Goal: Communication & Community: Participate in discussion

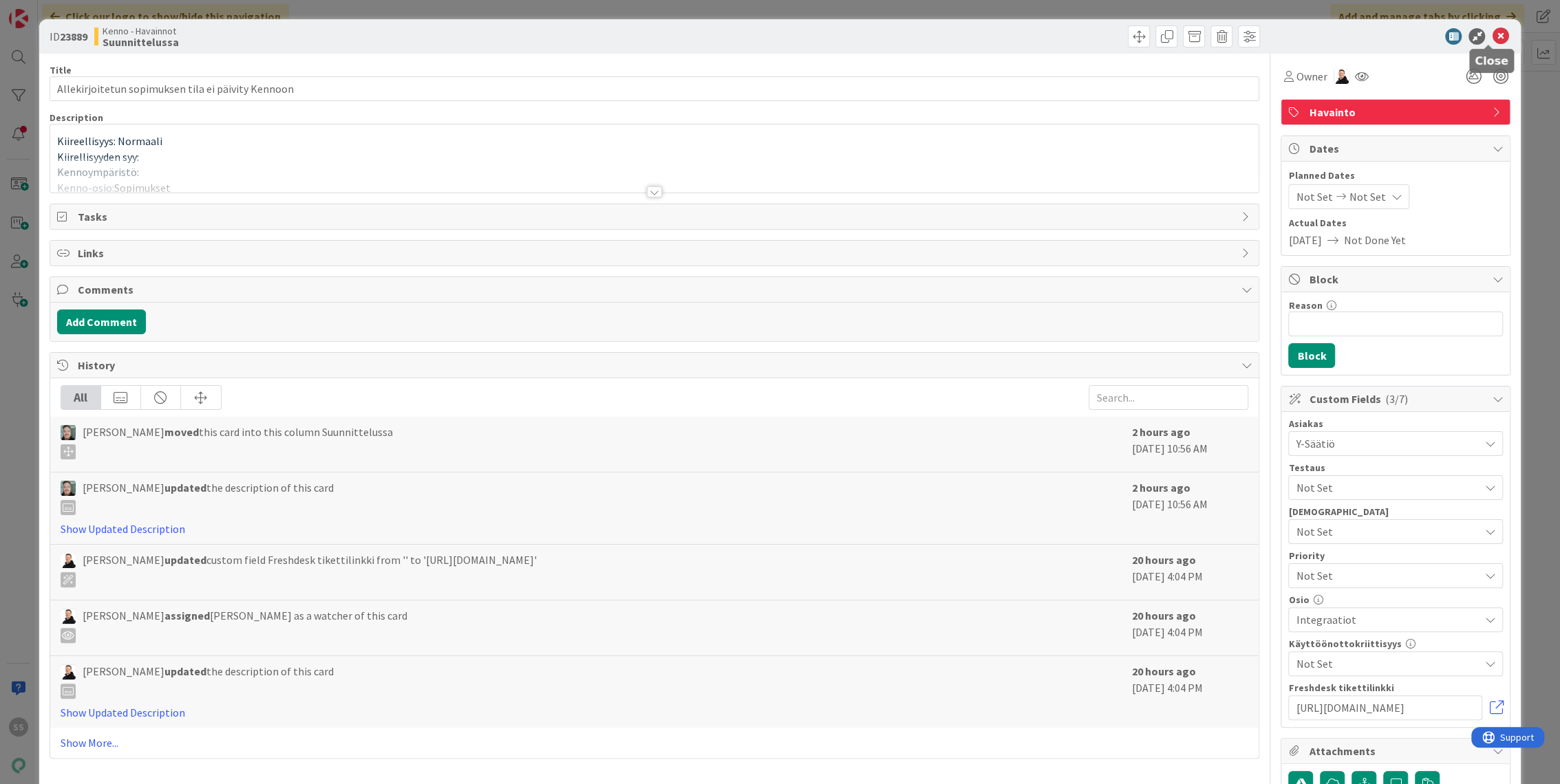
click at [1491, 32] on icon at bounding box center [1500, 37] width 17 height 17
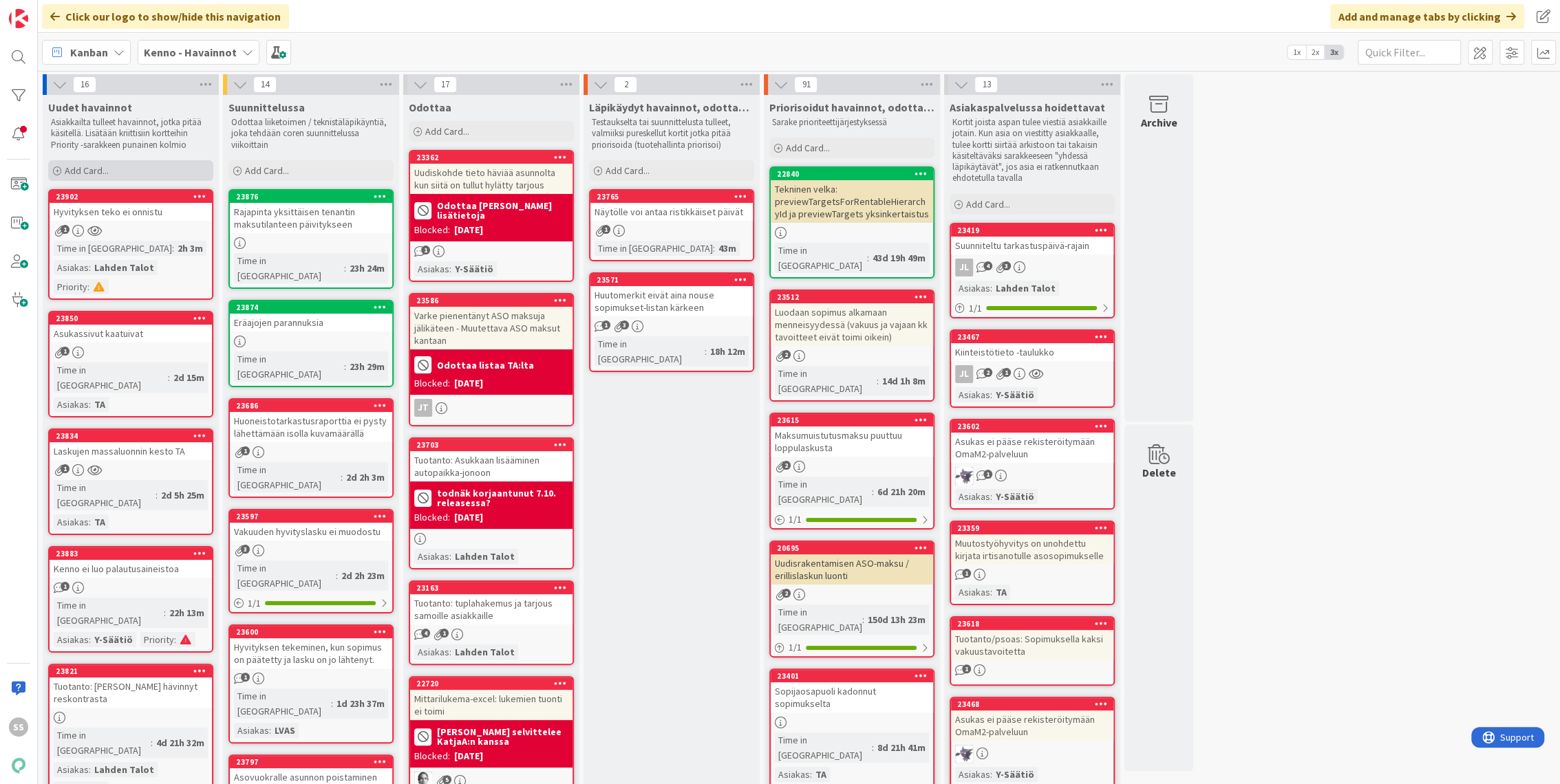
click at [103, 175] on span "Add Card..." at bounding box center [86, 170] width 44 height 12
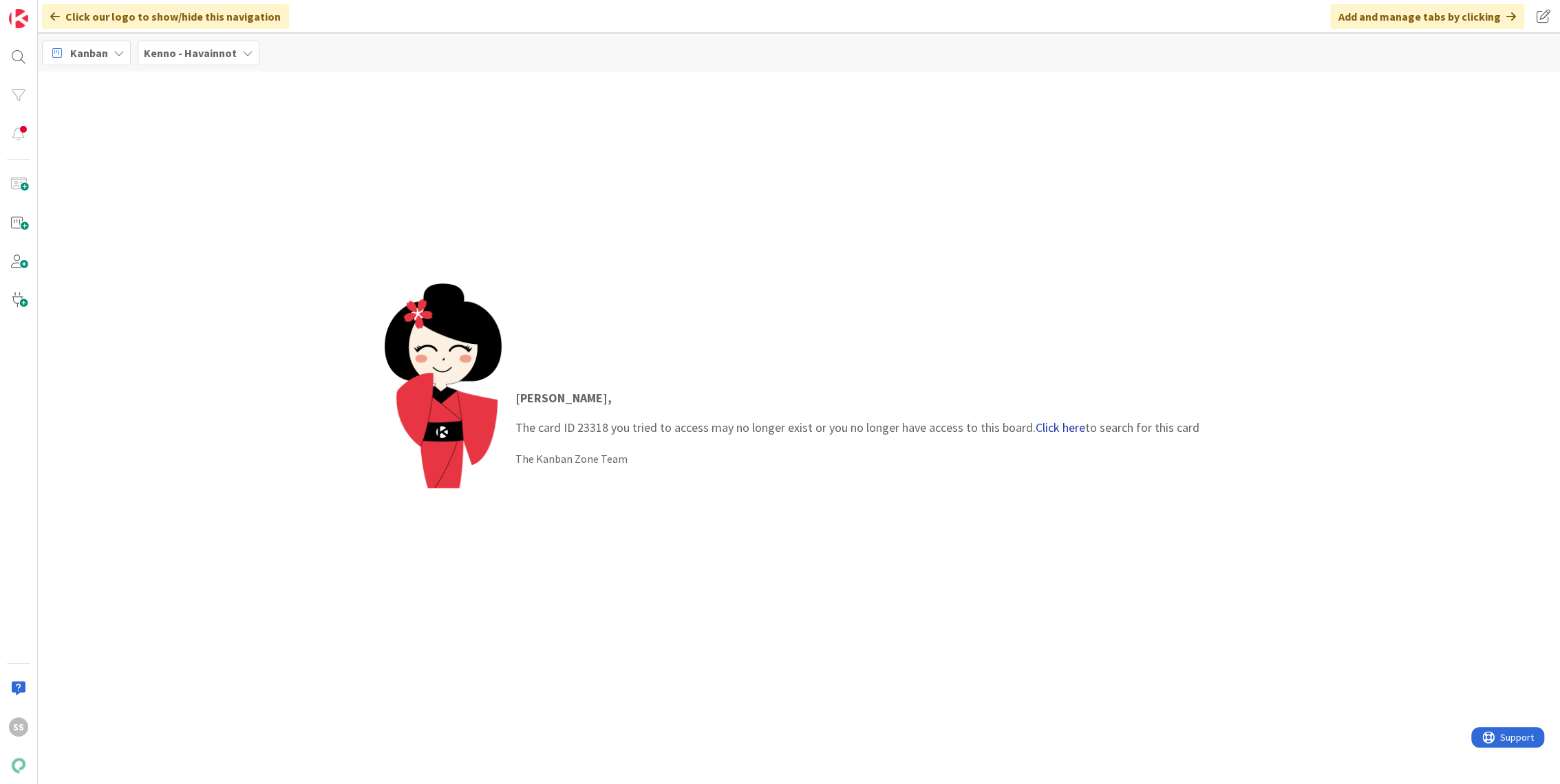
click at [1081, 435] on link "Click here" at bounding box center [1060, 427] width 50 height 16
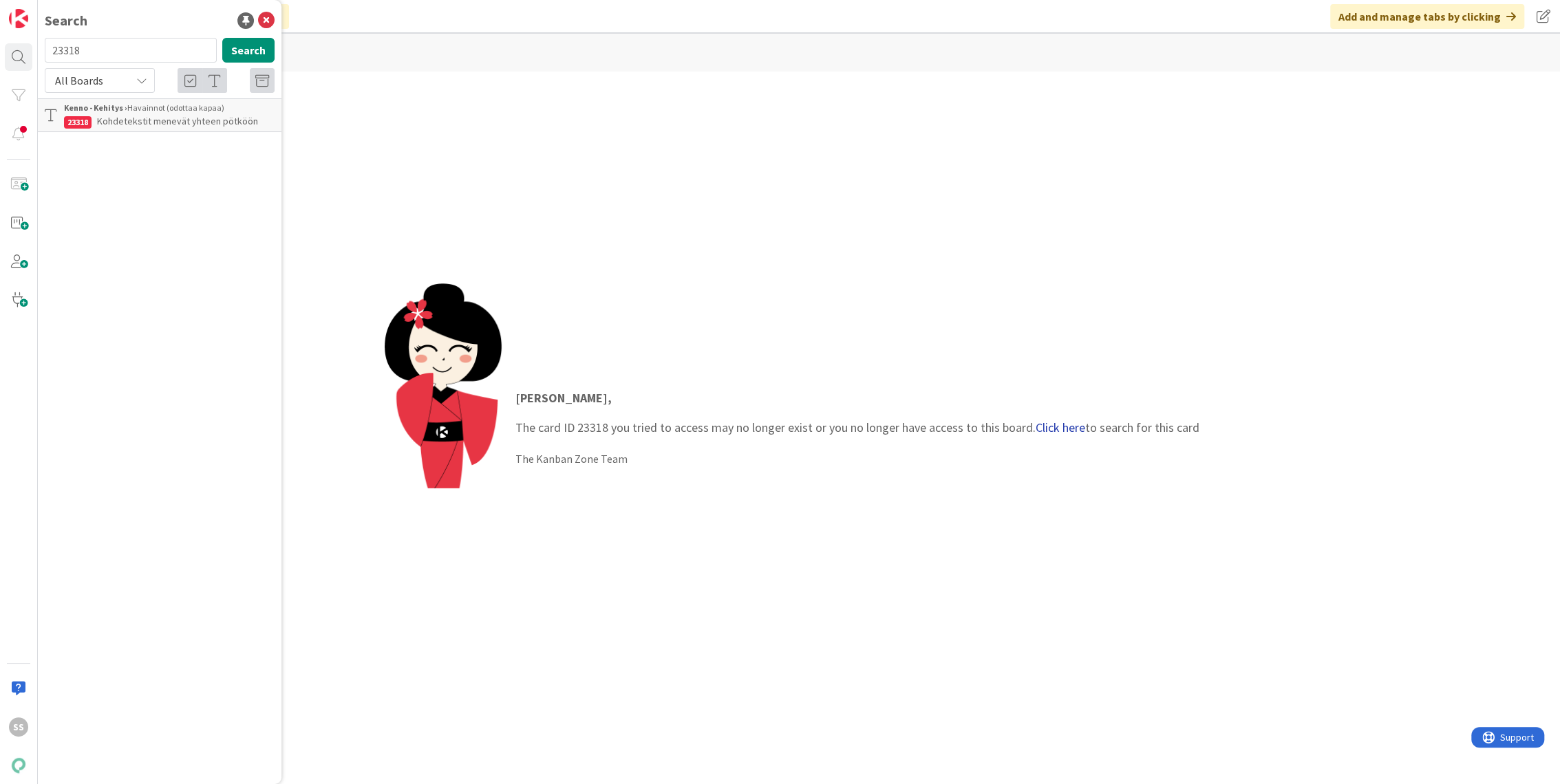
click at [1065, 425] on link "Click here" at bounding box center [1060, 427] width 50 height 16
click at [181, 117] on span "Kohdetekstit menevät yhteen pötköön" at bounding box center [177, 120] width 161 height 12
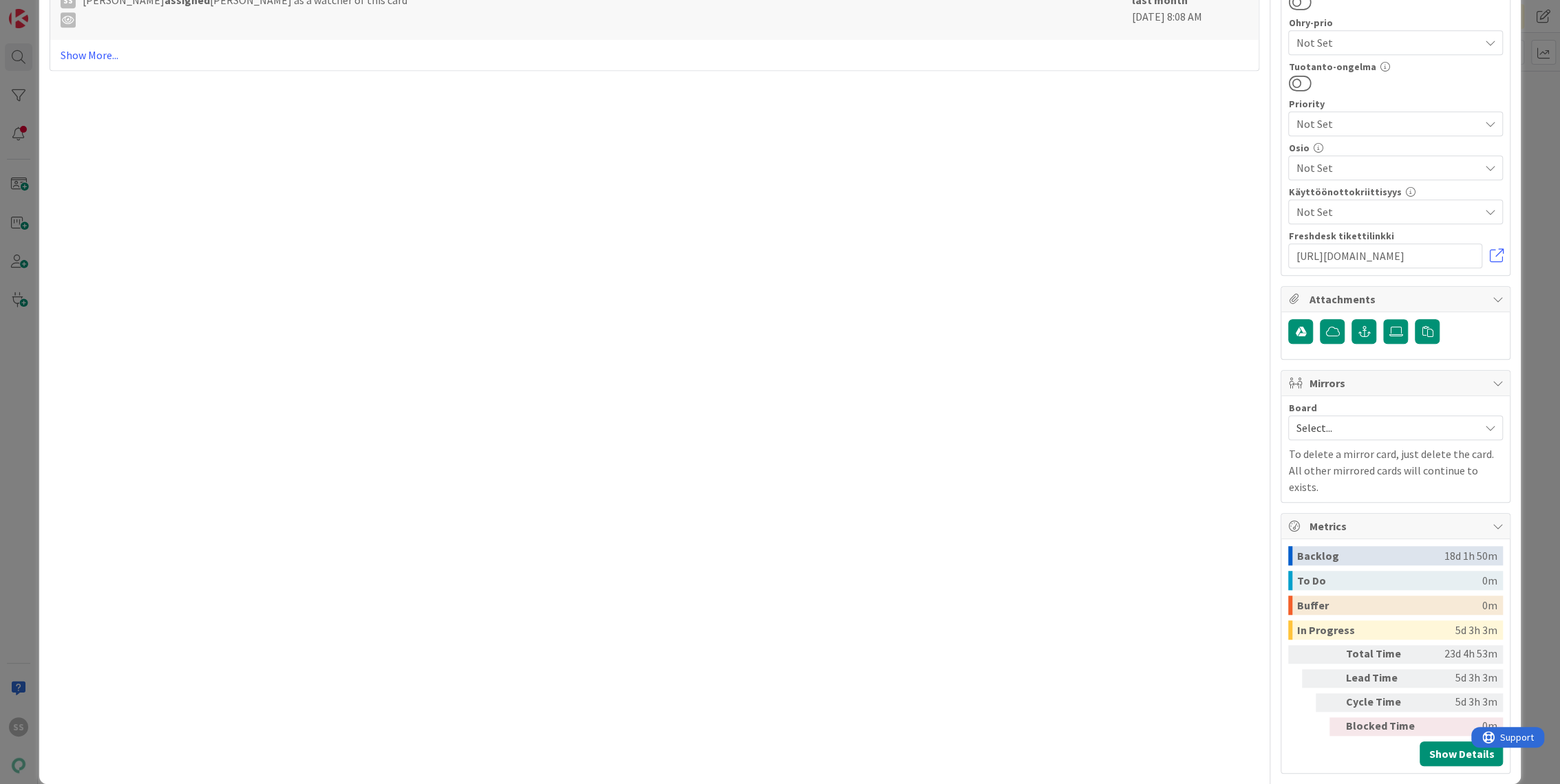
scroll to position [610, 0]
